Goal: Task Accomplishment & Management: Complete application form

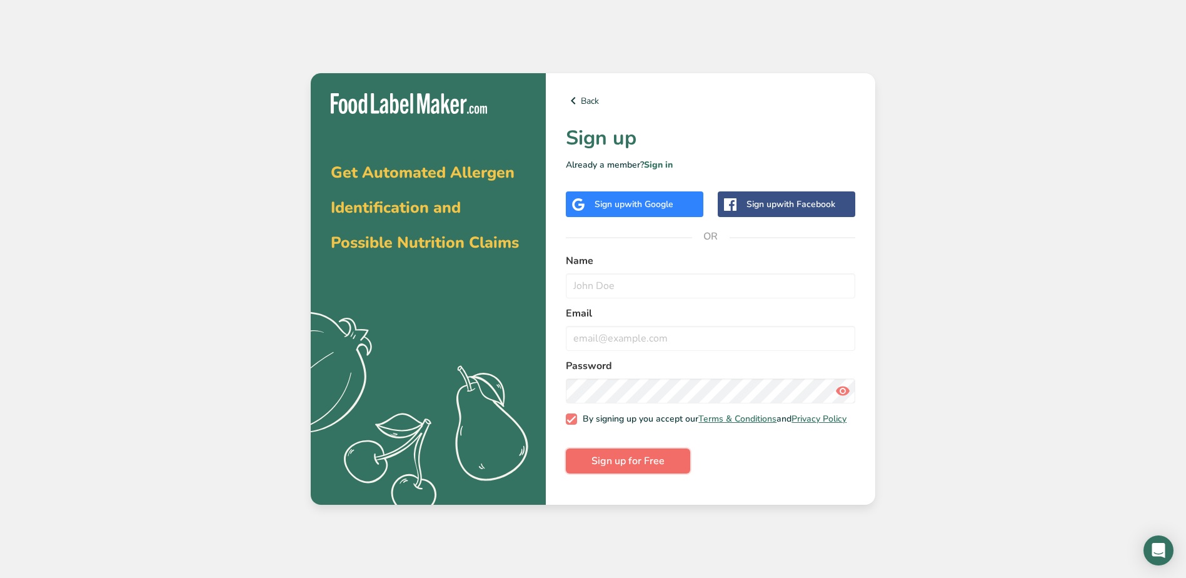
click at [649, 468] on span "Sign up for Free" at bounding box center [628, 460] width 73 height 15
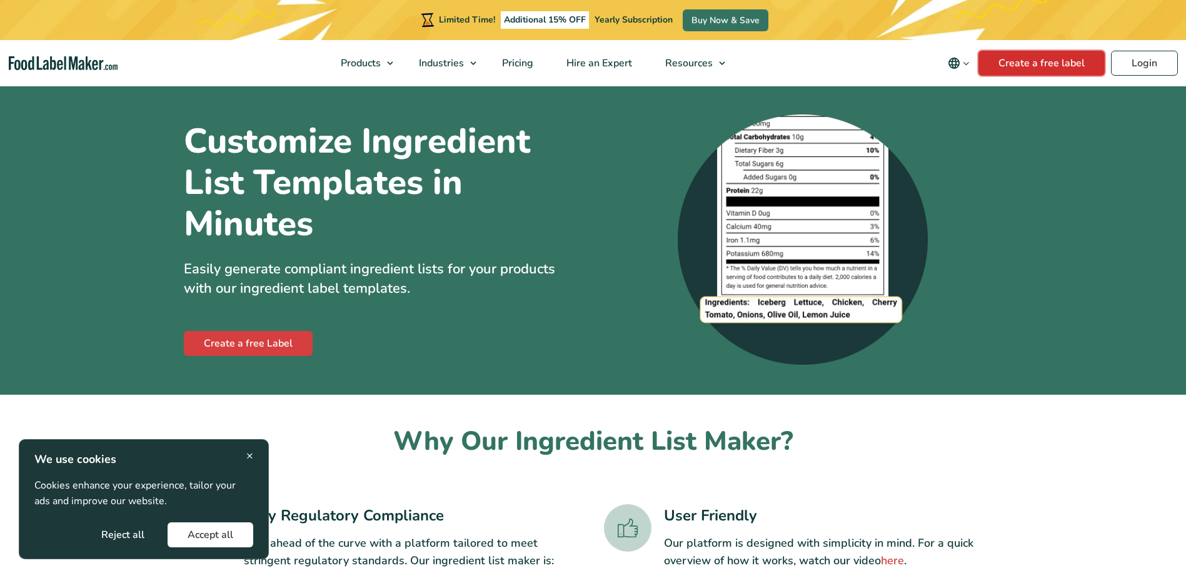
click at [1033, 66] on link "Create a free label" at bounding box center [1042, 63] width 126 height 25
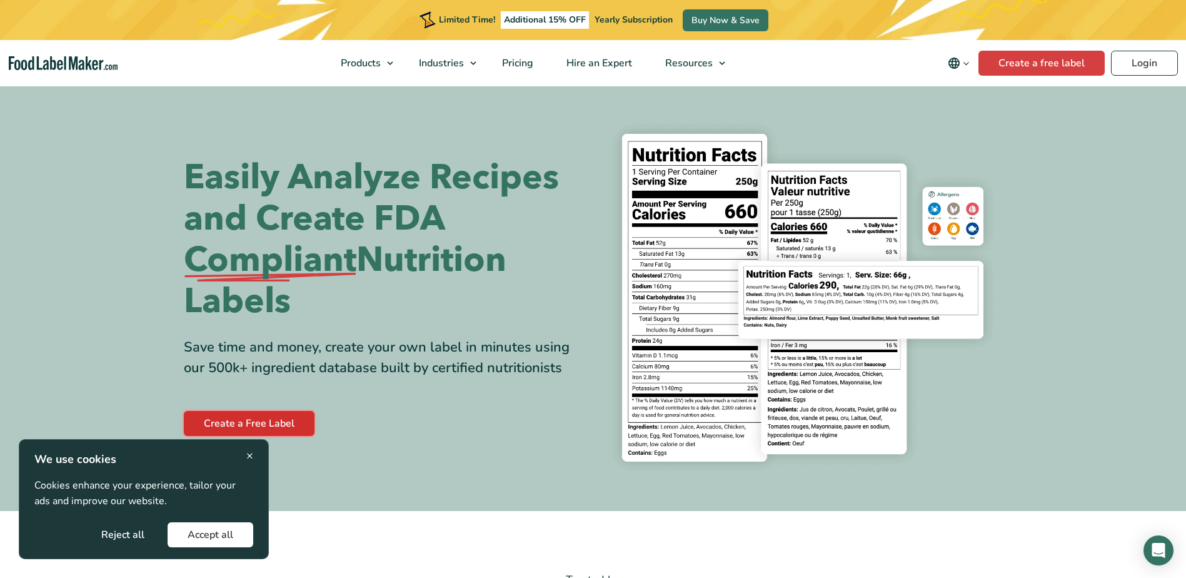
click at [270, 422] on link "Create a Free Label" at bounding box center [249, 423] width 131 height 25
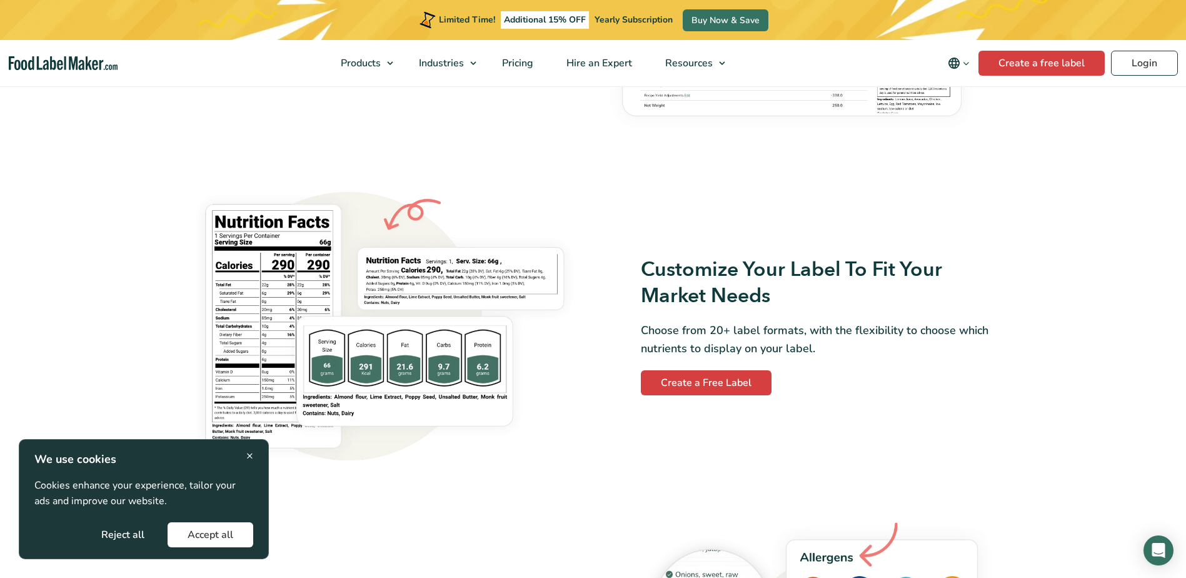
scroll to position [938, 0]
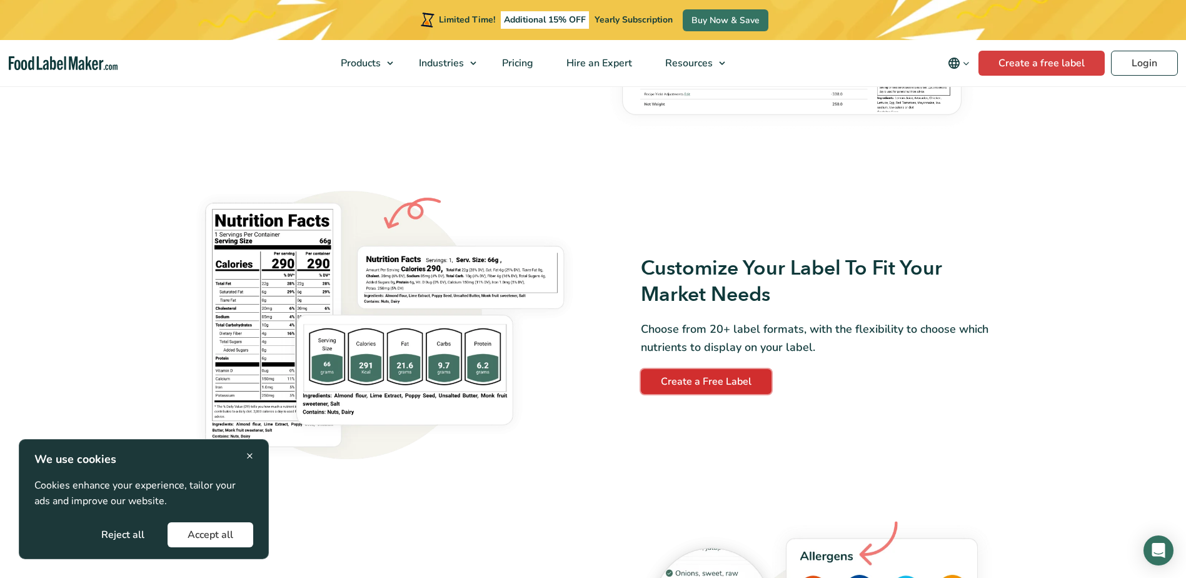
click at [730, 381] on link "Create a Free Label" at bounding box center [706, 381] width 131 height 25
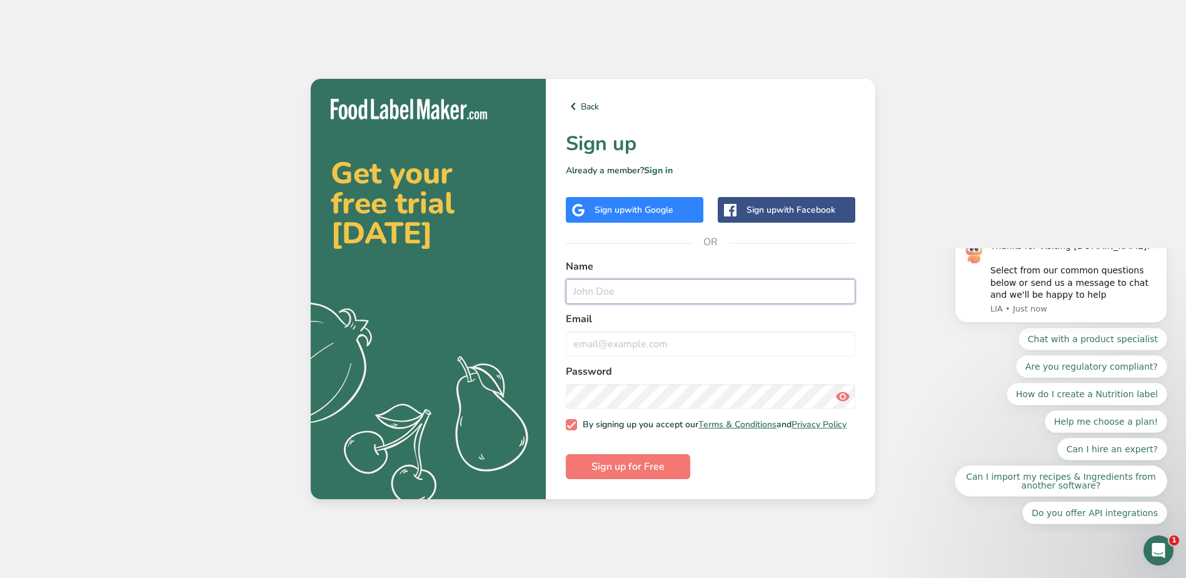
click at [618, 288] on input "text" at bounding box center [711, 291] width 290 height 25
click at [642, 342] on input "email" at bounding box center [711, 343] width 290 height 25
type input "[EMAIL_ADDRESS][DOMAIN_NAME]"
click at [645, 293] on input "text" at bounding box center [711, 291] width 290 height 25
type input "no"
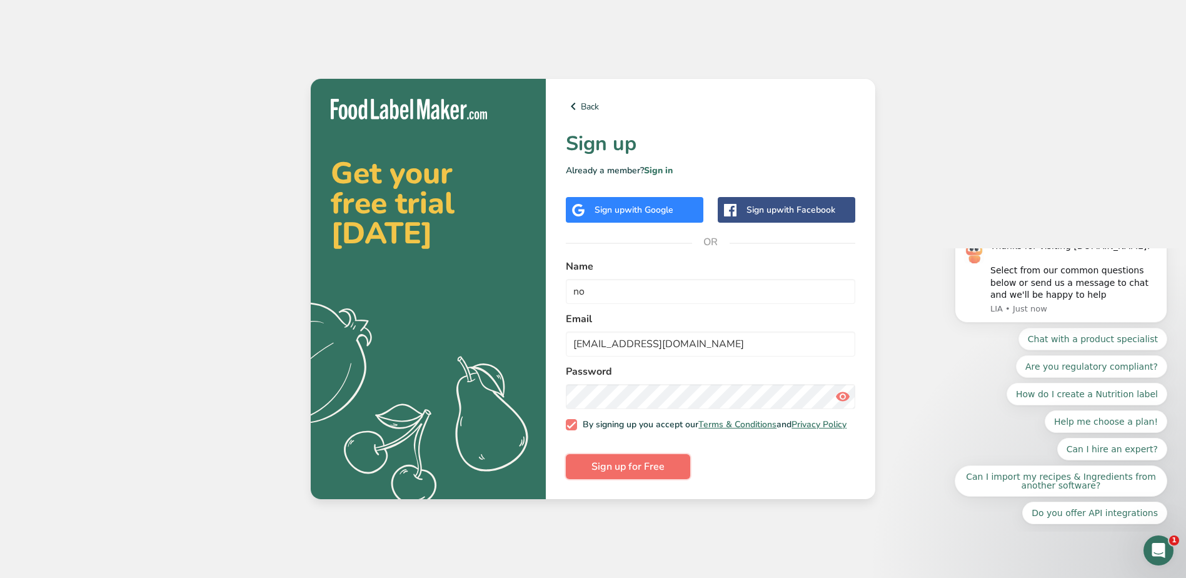
click at [616, 472] on span "Sign up for Free" at bounding box center [628, 466] width 73 height 15
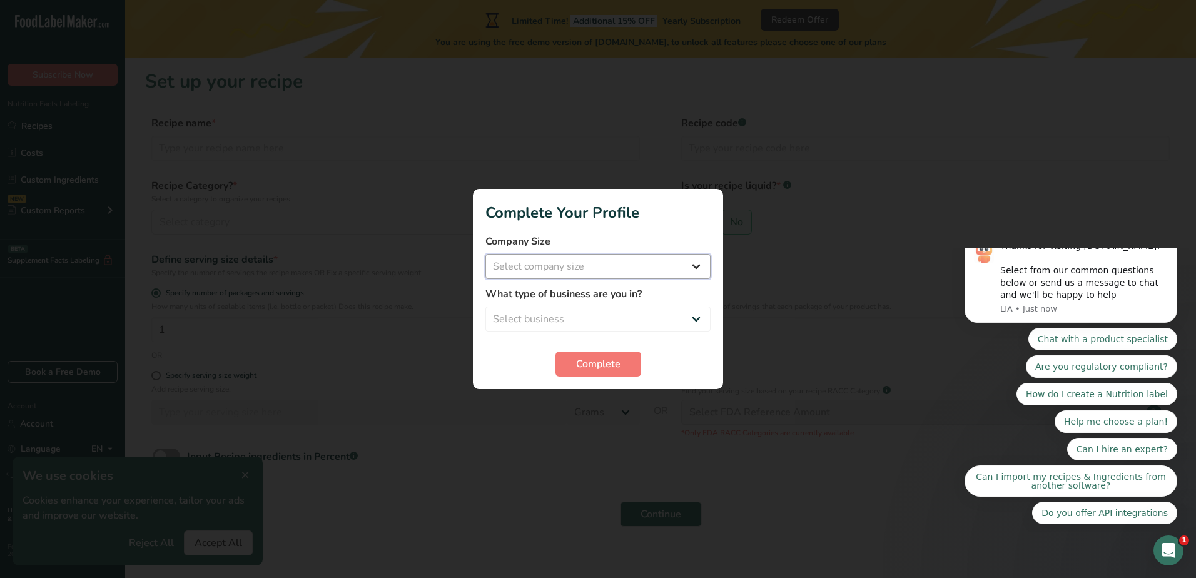
click at [565, 277] on select "Select company size Fewer than 10 Employees 10 to 50 Employees 51 to 500 Employ…" at bounding box center [597, 266] width 225 height 25
select select "1"
click at [485, 254] on select "Select company size Fewer than 10 Employees 10 to 50 Employees 51 to 500 Employ…" at bounding box center [597, 266] width 225 height 25
click at [555, 321] on select "Select business Packaged Food Manufacturer Restaurant & Cafe Bakery Meal Plans …" at bounding box center [597, 318] width 225 height 25
select select "1"
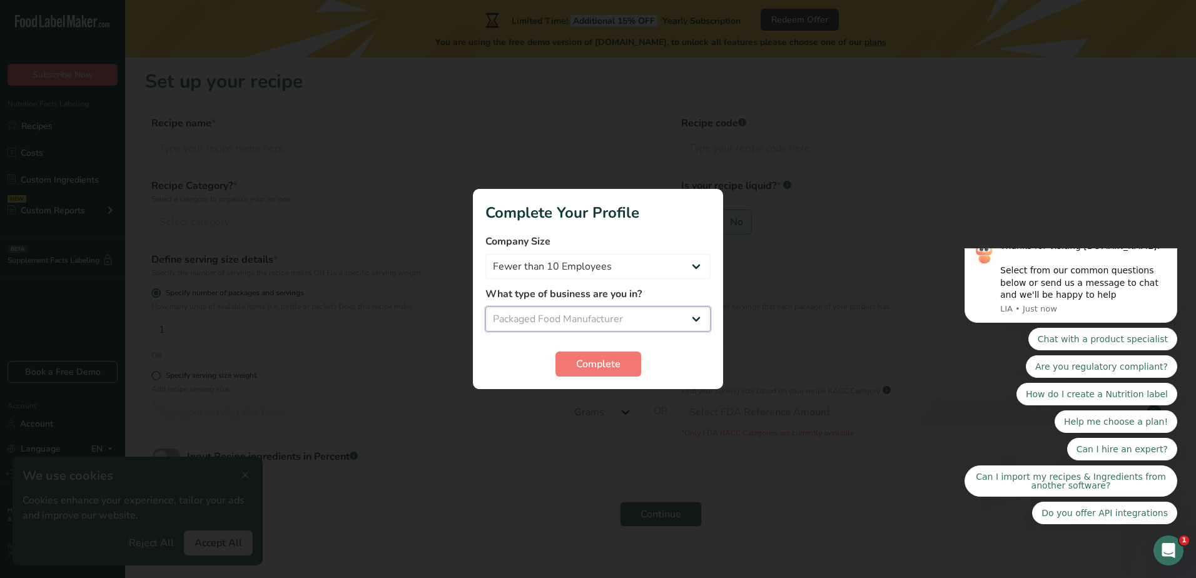
click at [485, 306] on select "Select business Packaged Food Manufacturer Restaurant & Cafe Bakery Meal Plans …" at bounding box center [597, 318] width 225 height 25
click at [582, 371] on span "Complete" at bounding box center [598, 363] width 44 height 15
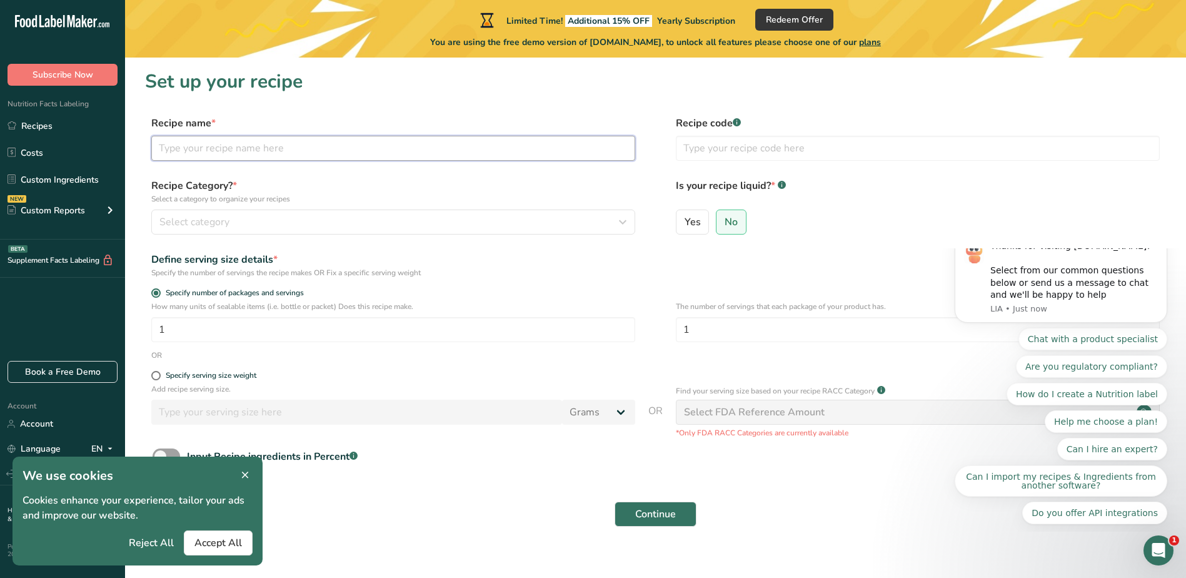
click at [423, 156] on input "text" at bounding box center [393, 148] width 484 height 25
click at [696, 218] on span "Yes" at bounding box center [693, 222] width 16 height 13
click at [685, 218] on input "Yes" at bounding box center [681, 222] width 8 height 8
radio input "true"
radio input "false"
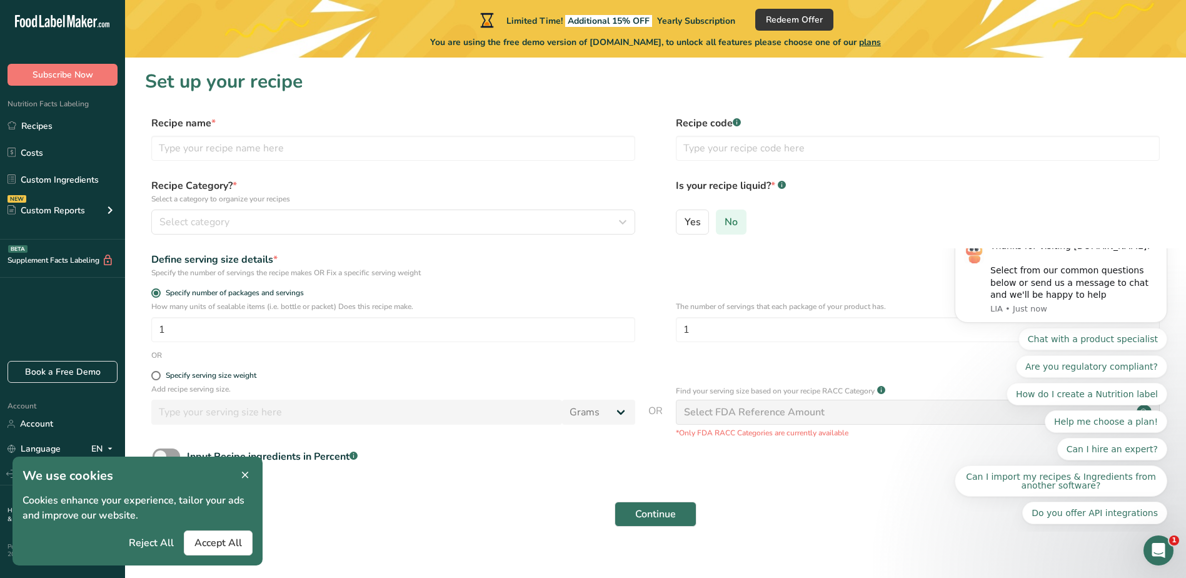
select select "22"
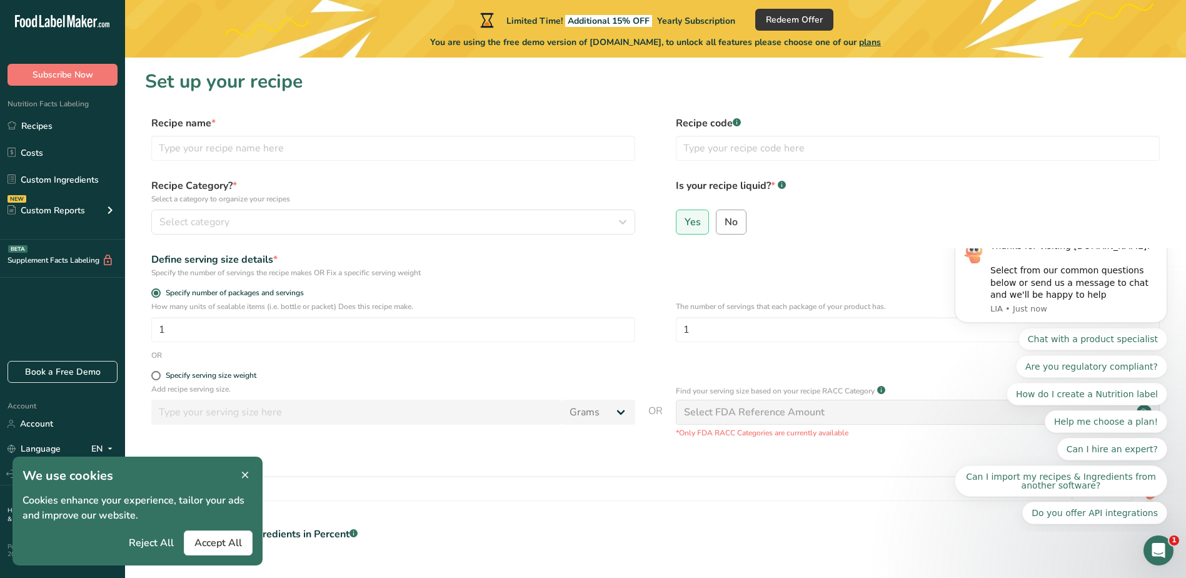
click at [730, 216] on span "No" at bounding box center [731, 222] width 13 height 13
click at [725, 218] on input "No" at bounding box center [721, 222] width 8 height 8
radio input "true"
radio input "false"
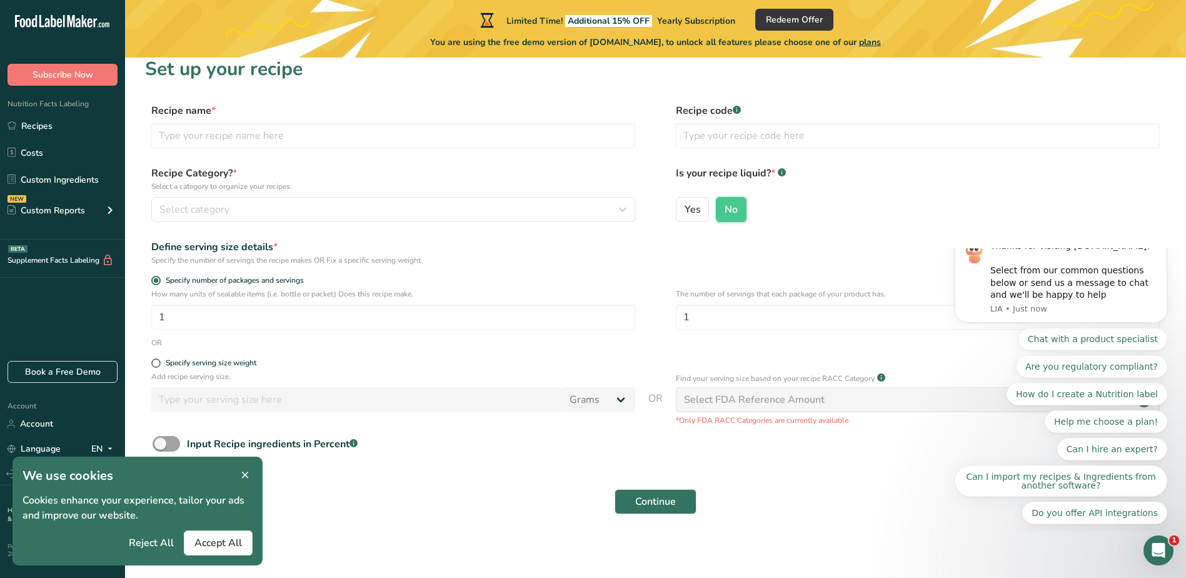
scroll to position [16, 0]
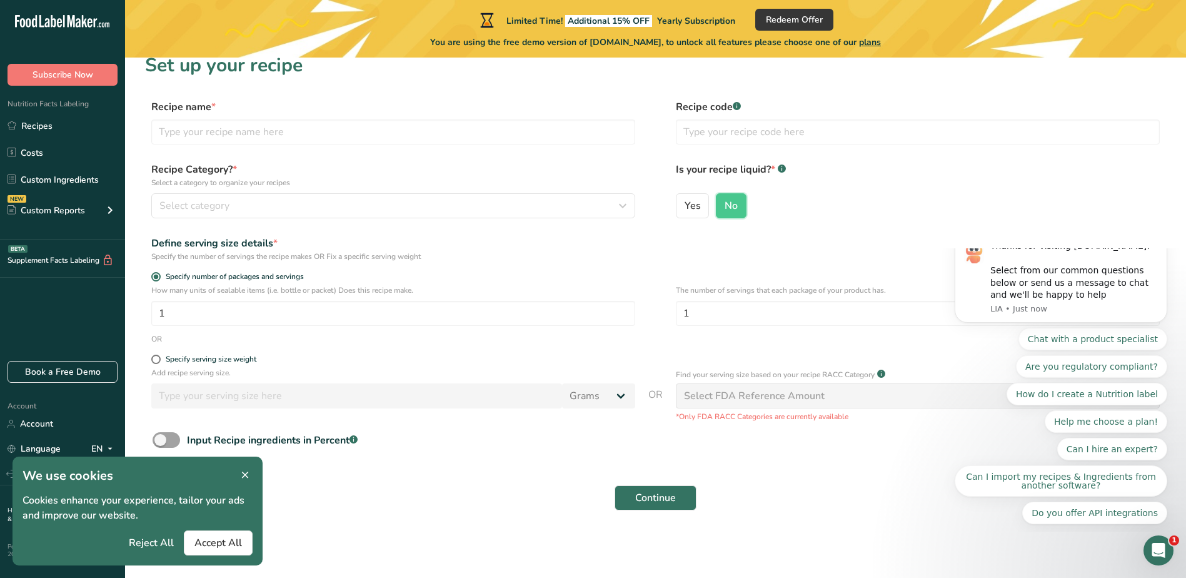
click at [250, 475] on icon at bounding box center [245, 476] width 11 height 18
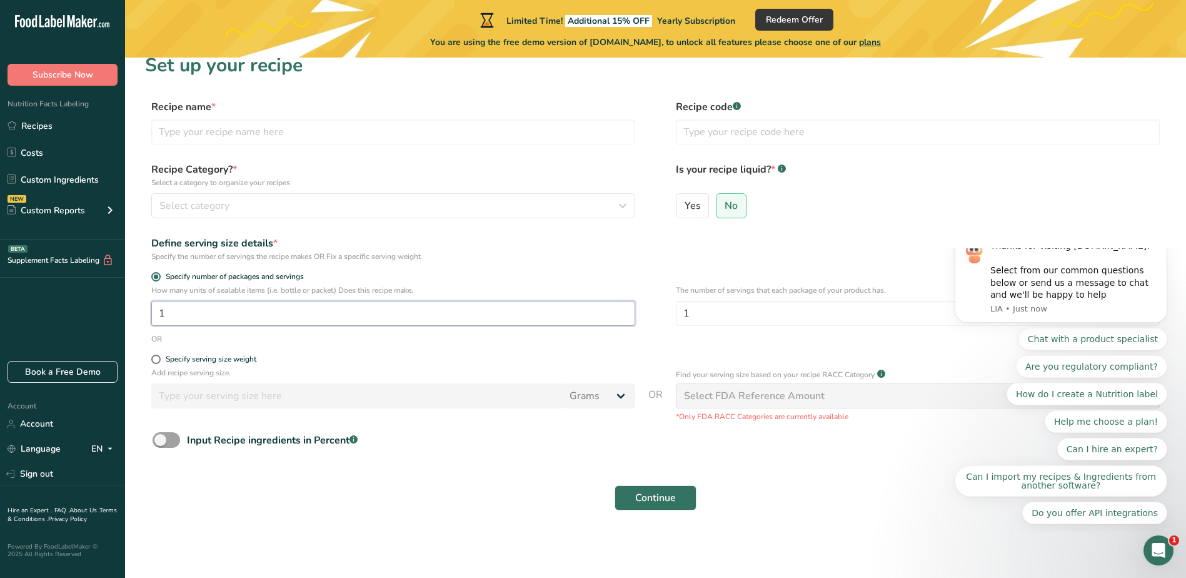
click at [392, 309] on input "1" at bounding box center [393, 313] width 484 height 25
click at [324, 127] on input "text" at bounding box center [393, 131] width 484 height 25
click at [73, 178] on link "Custom Ingredients" at bounding box center [62, 180] width 125 height 24
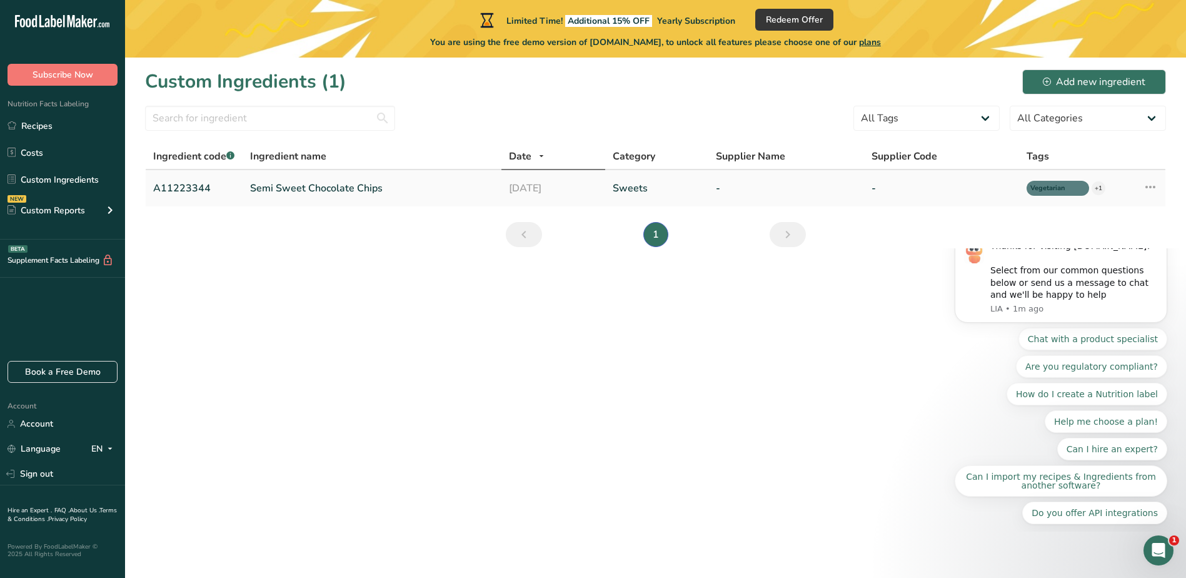
click at [1154, 188] on icon at bounding box center [1150, 187] width 15 height 23
click at [1080, 218] on span "Edit Ingredient" at bounding box center [1093, 214] width 58 height 13
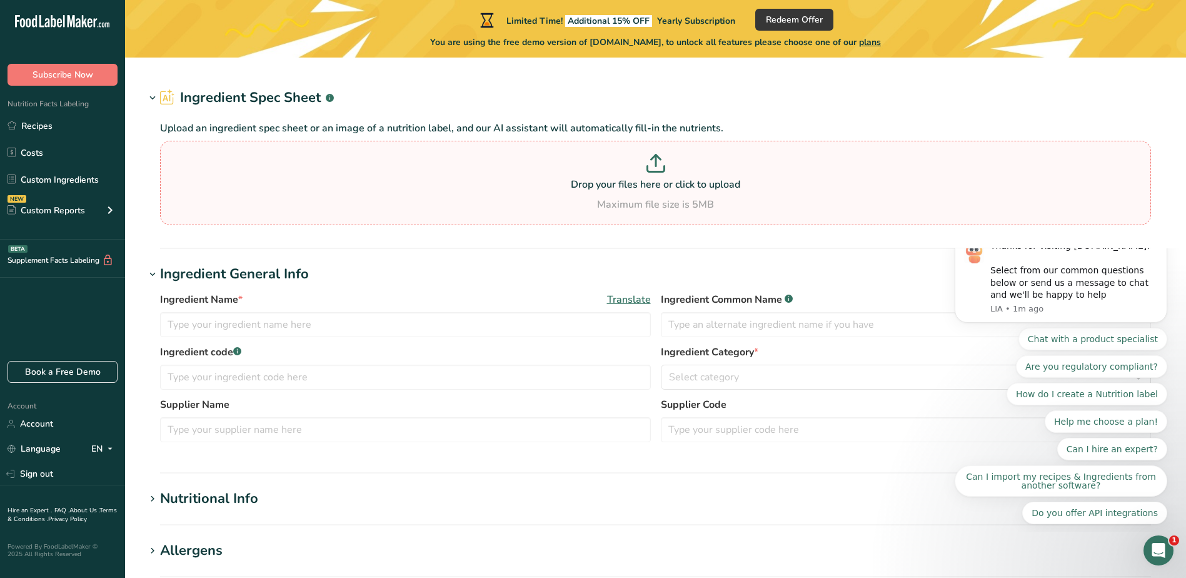
type input "Semi Sweet Chocolate Chips"
type input "Choco Chips"
type input "A11223344"
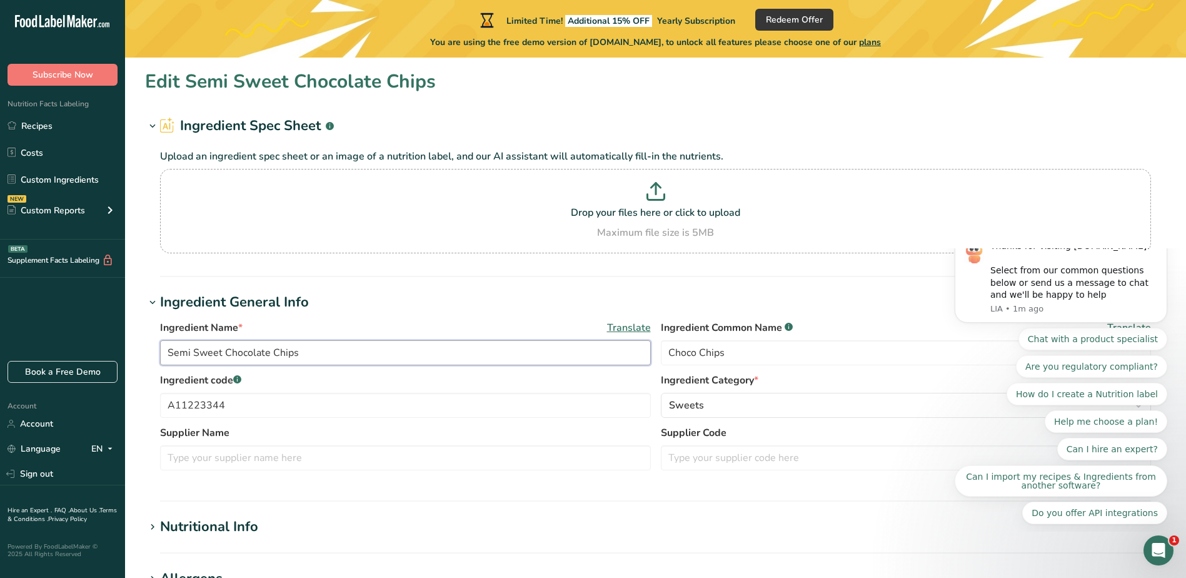
click at [322, 358] on input "Semi Sweet Chocolate Chips" at bounding box center [405, 352] width 491 height 25
type input "S"
type input "Steak"
drag, startPoint x: 732, startPoint y: 343, endPoint x: 635, endPoint y: 339, distance: 96.4
click at [635, 339] on div "Ingredient Name * Translate Steak Ingredient Common Name .a-a{fill:#347362;}.b-…" at bounding box center [655, 346] width 991 height 53
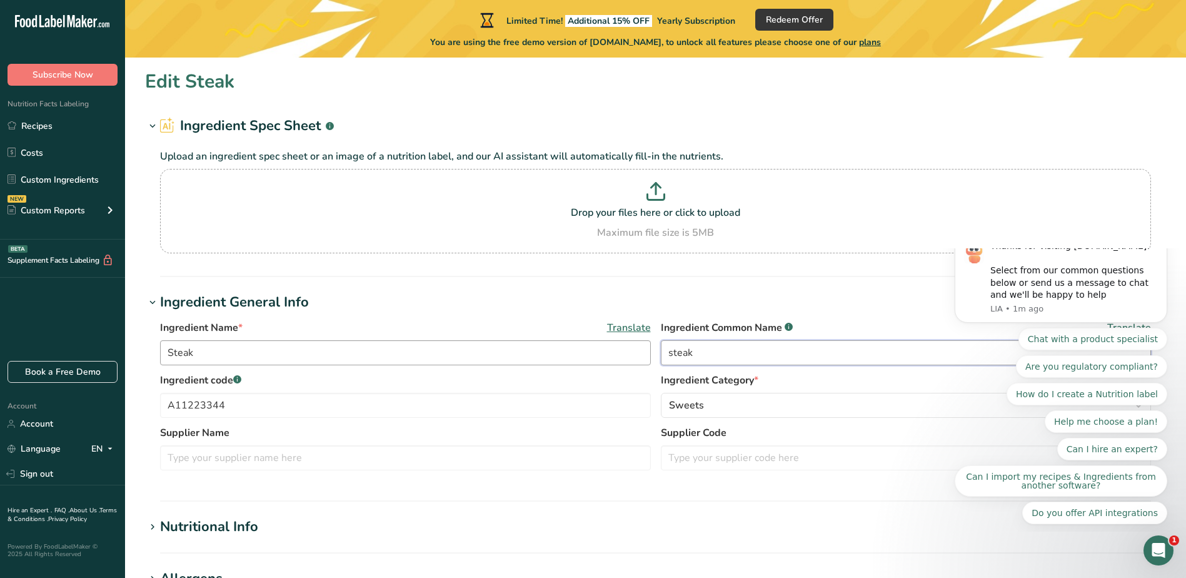
type input "steak"
click at [483, 351] on input "Steak" at bounding box center [405, 352] width 491 height 25
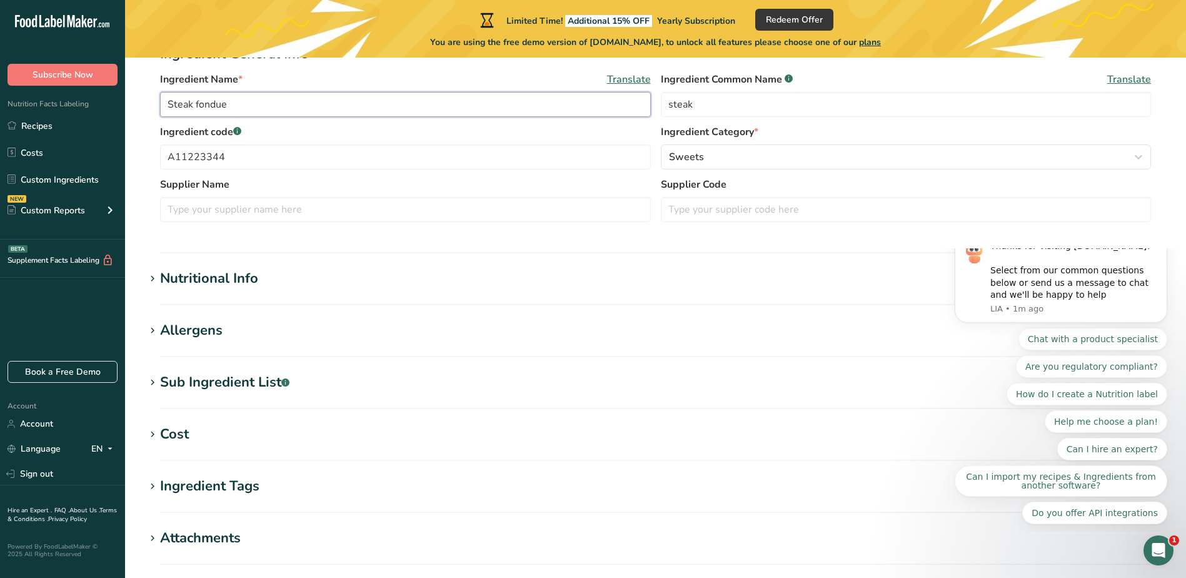
scroll to position [250, 0]
type input "Steak fondue"
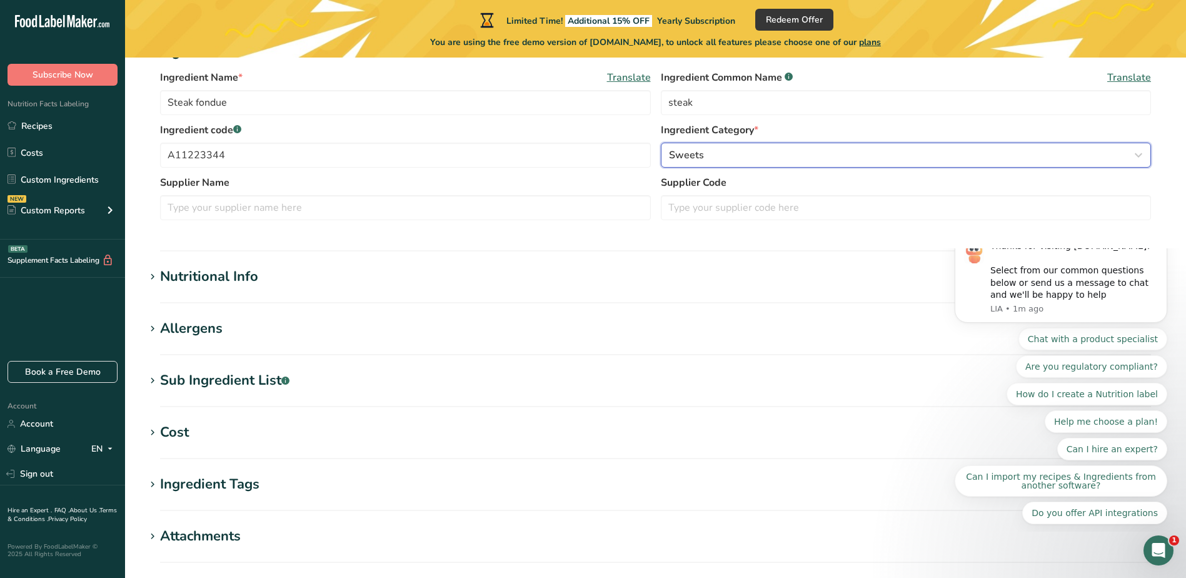
click at [730, 143] on button "Sweets" at bounding box center [906, 155] width 491 height 25
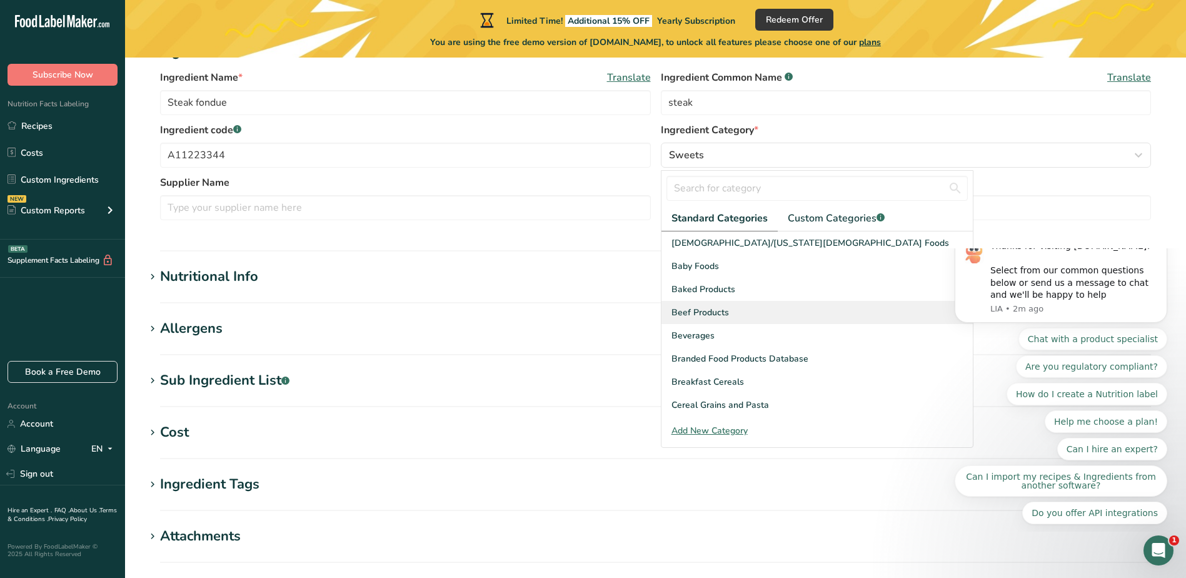
click at [730, 312] on div "Beef Products" at bounding box center [817, 312] width 311 height 23
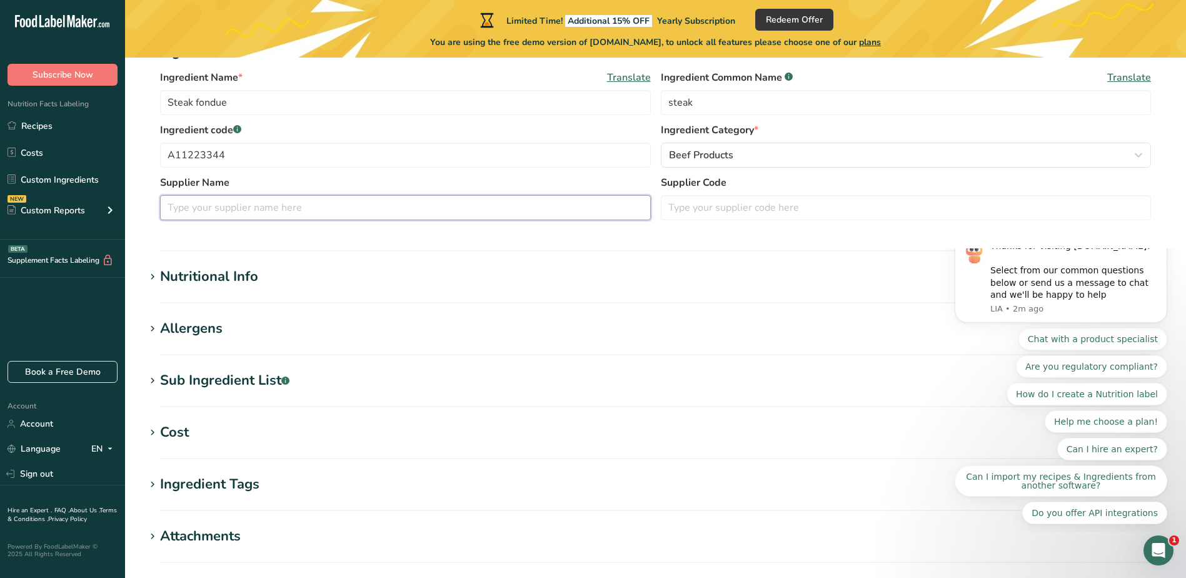
click at [270, 214] on input "text" at bounding box center [405, 207] width 491 height 25
type input "Cowy"
click at [677, 206] on input "text" at bounding box center [906, 207] width 491 height 25
drag, startPoint x: 333, startPoint y: 161, endPoint x: 245, endPoint y: 144, distance: 89.7
click at [245, 144] on input "A11223344" at bounding box center [405, 155] width 491 height 25
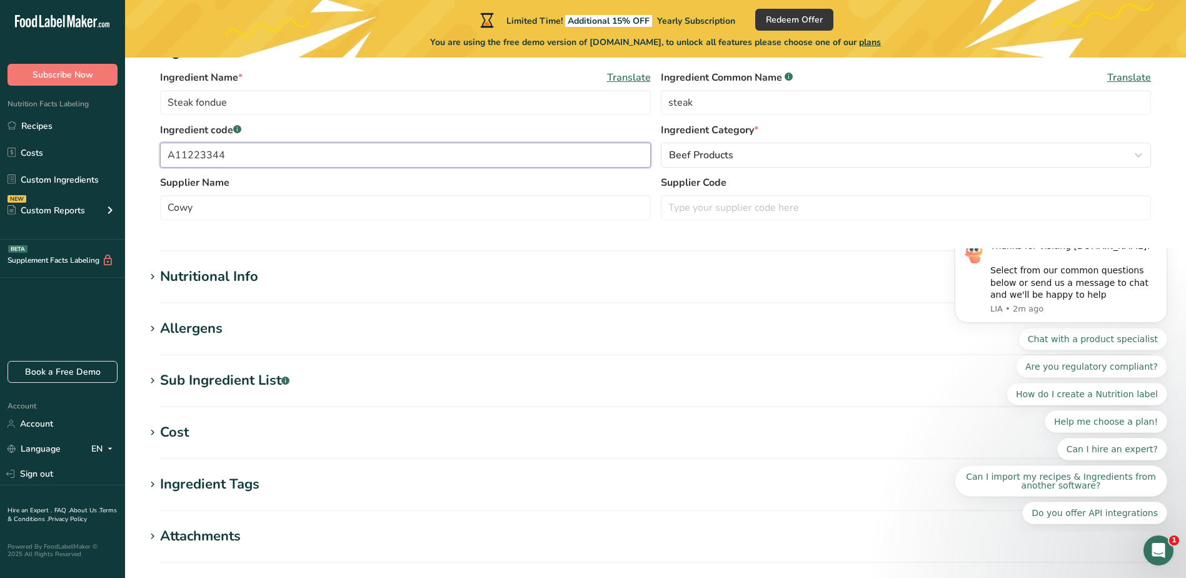
click at [245, 144] on input "A11223344" at bounding box center [405, 155] width 491 height 25
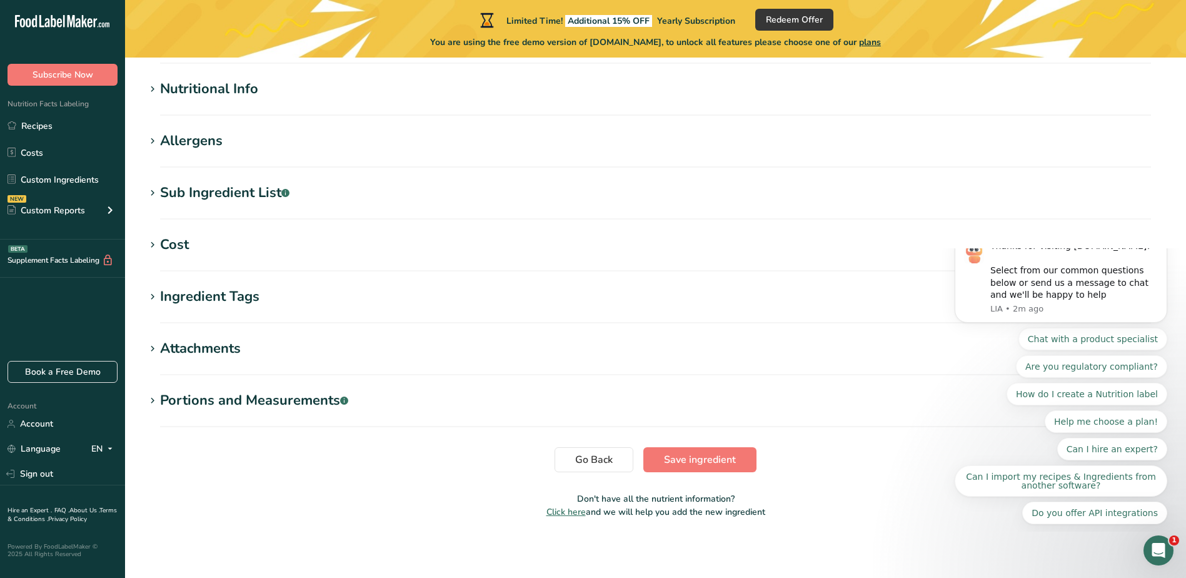
scroll to position [438, 0]
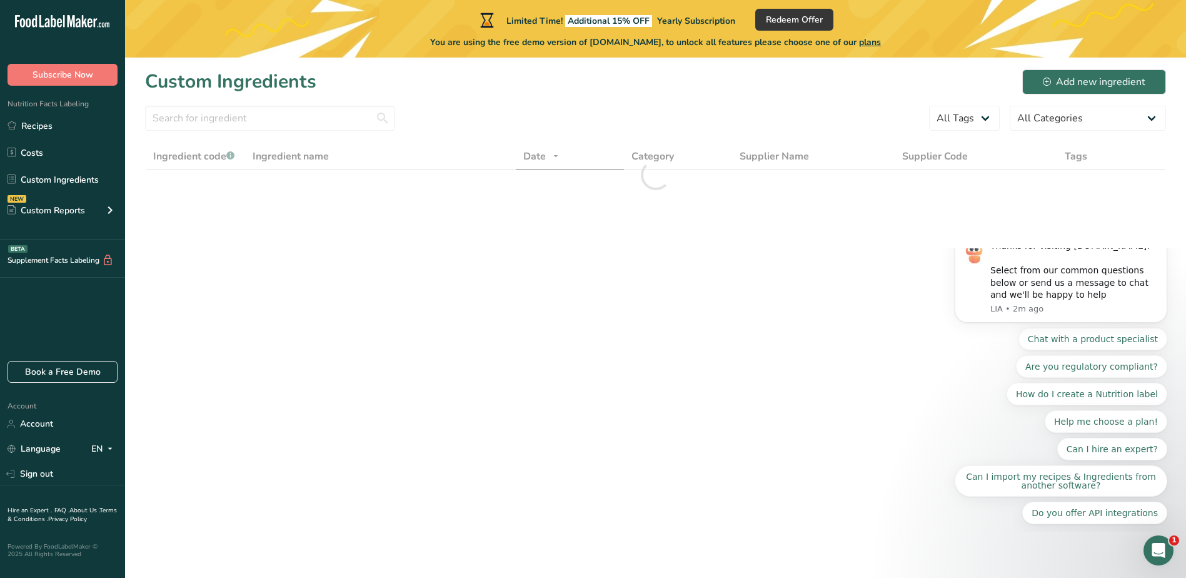
scroll to position [16, 0]
